Goal: Information Seeking & Learning: Learn about a topic

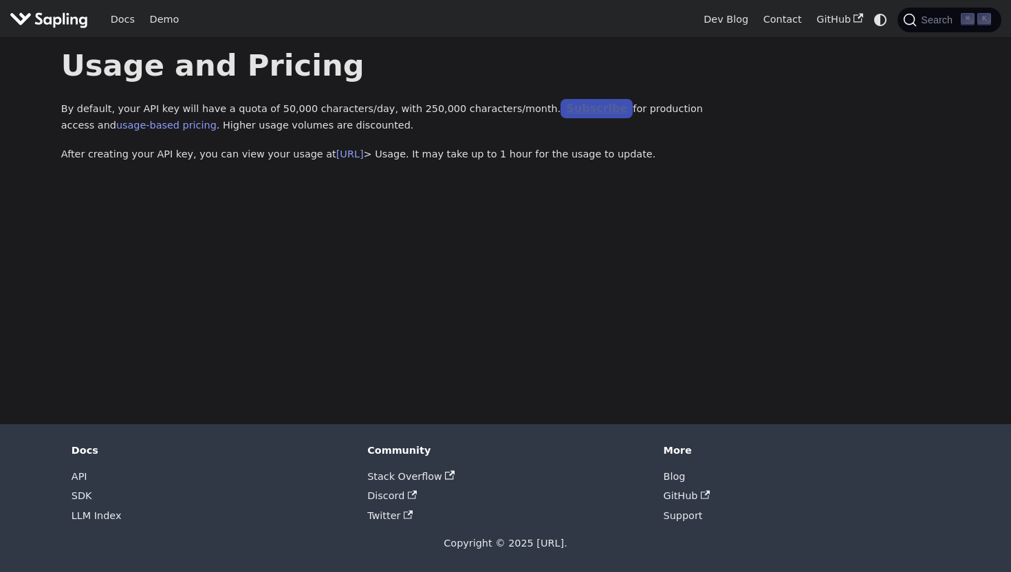
click at [560, 109] on link "Subscribe" at bounding box center [596, 109] width 72 height 20
click at [138, 128] on link "usage-based pricing" at bounding box center [166, 125] width 100 height 11
click at [577, 109] on link "Subscribe" at bounding box center [596, 109] width 72 height 20
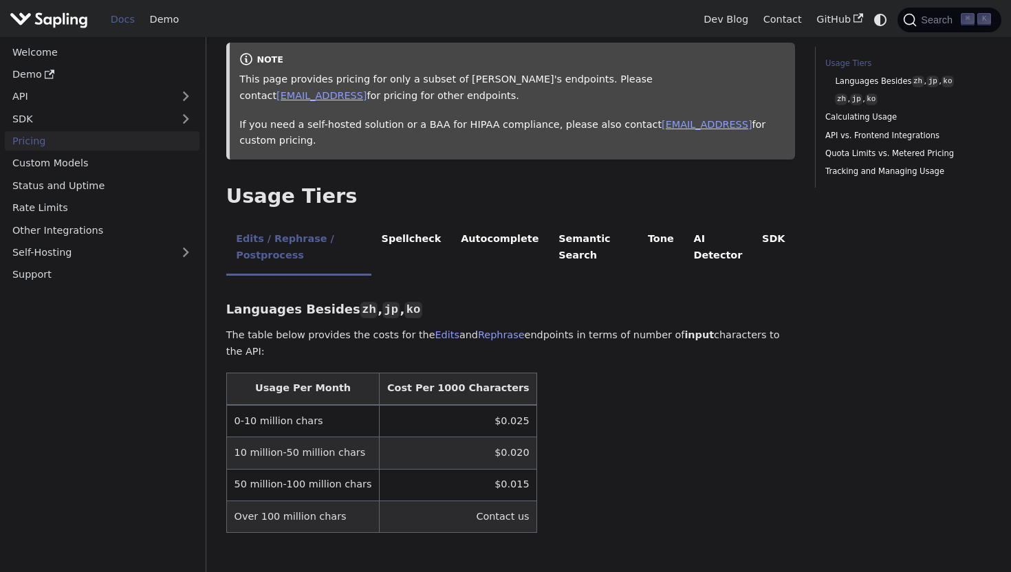
scroll to position [161, 0]
click at [701, 241] on li "AI Detector" at bounding box center [717, 248] width 69 height 54
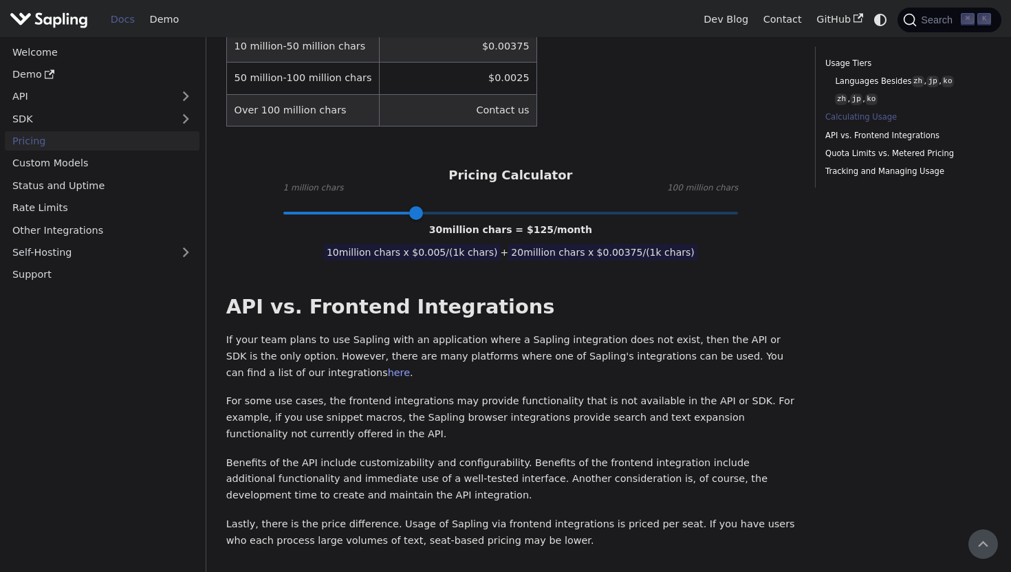
scroll to position [0, 0]
